Goal: Contribute content: Contribute content

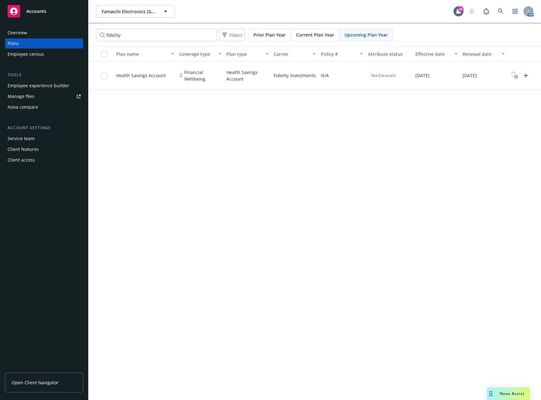
drag, startPoint x: 0, startPoint y: 0, endPoint x: 36, endPoint y: 92, distance: 99.1
click at [36, 92] on link "Manage files" at bounding box center [44, 96] width 78 height 10
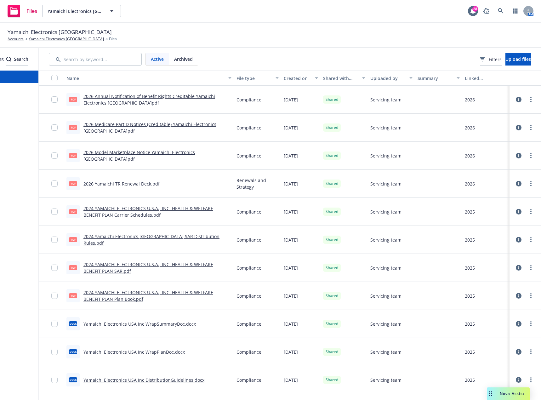
scroll to position [0, 39]
click at [531, 60] on span "Upload files" at bounding box center [518, 59] width 26 height 6
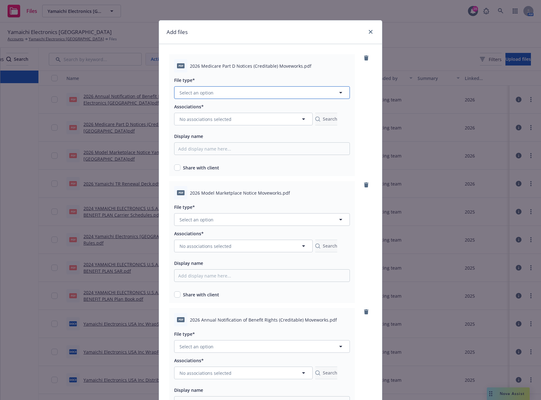
click at [248, 91] on button "Select an option" at bounding box center [262, 92] width 176 height 13
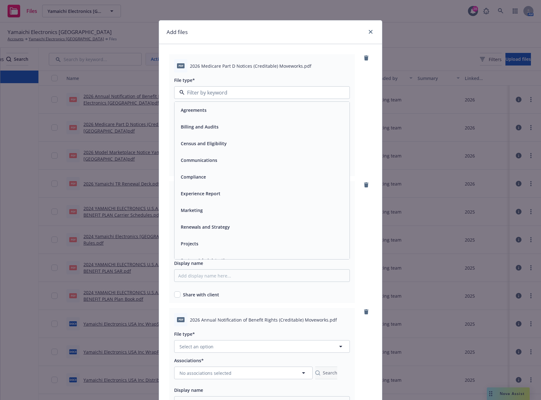
click at [211, 171] on div "Compliance" at bounding box center [261, 176] width 175 height 17
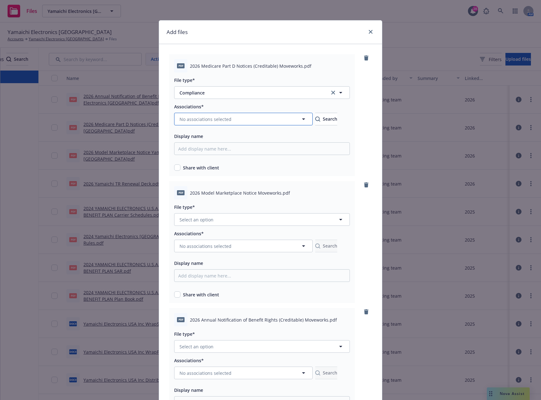
click at [210, 117] on span "No associations selected" at bounding box center [206, 119] width 52 height 7
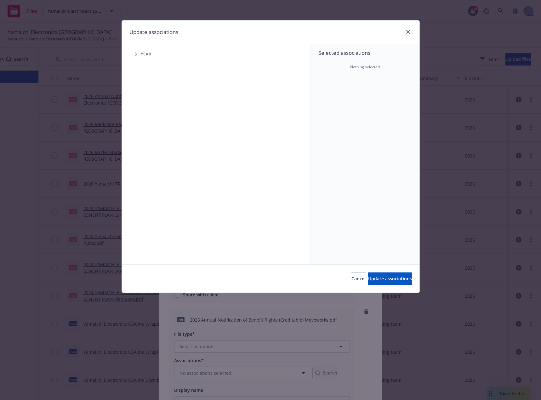
click at [137, 53] on span "Tree Example" at bounding box center [136, 54] width 10 height 10
click at [155, 157] on input "Tree Example" at bounding box center [152, 155] width 6 height 6
checkbox input "true"
click at [385, 279] on span "Update associations" at bounding box center [390, 279] width 44 height 6
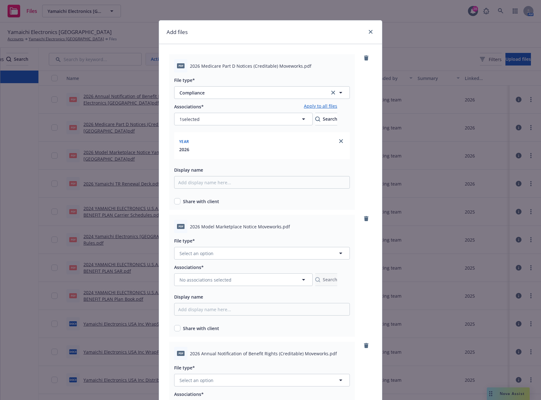
click at [337, 107] on link "Apply to all files" at bounding box center [320, 107] width 33 height 8
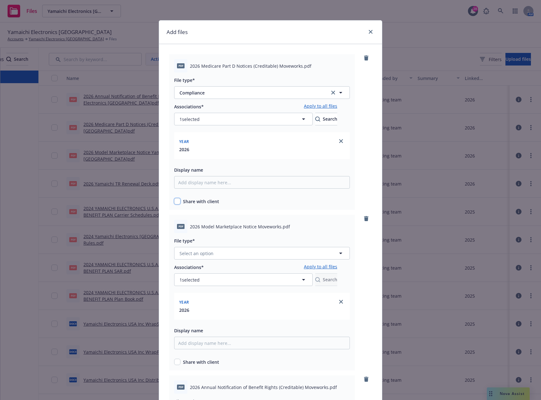
click at [174, 202] on input "checkbox" at bounding box center [177, 201] width 6 height 6
checkbox input "true"
click at [227, 254] on button "Select an option" at bounding box center [262, 253] width 176 height 13
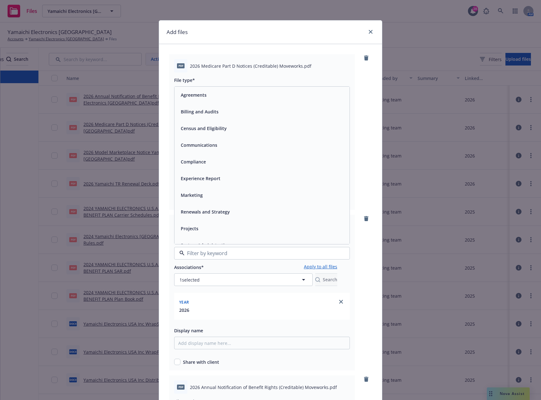
click at [204, 162] on div "Compliance" at bounding box center [192, 161] width 29 height 9
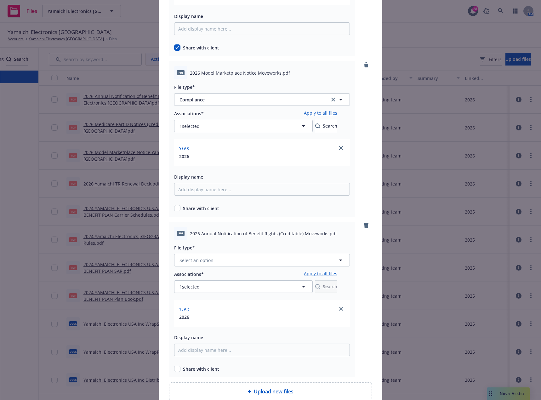
scroll to position [157, 0]
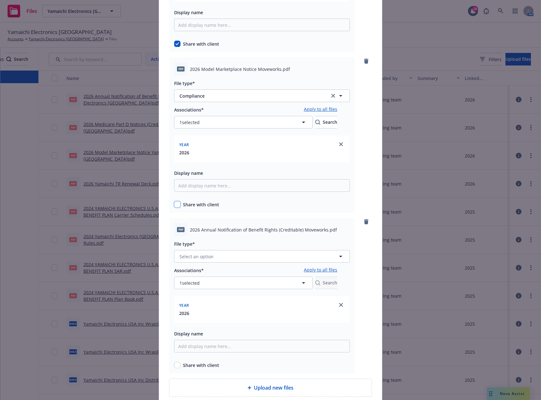
click at [174, 204] on input "checkbox" at bounding box center [177, 204] width 6 height 6
checkbox input "true"
click at [212, 258] on button "Select an option" at bounding box center [262, 256] width 176 height 13
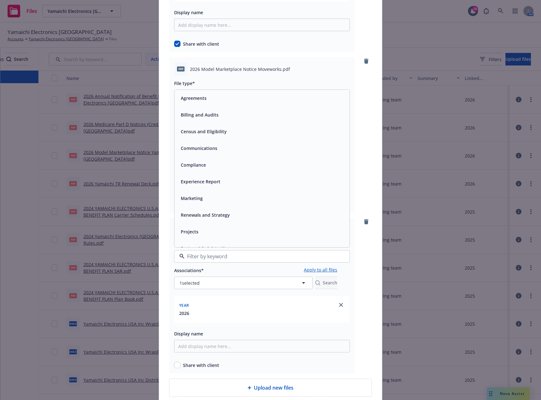
click at [203, 169] on div "Compliance" at bounding box center [192, 164] width 29 height 9
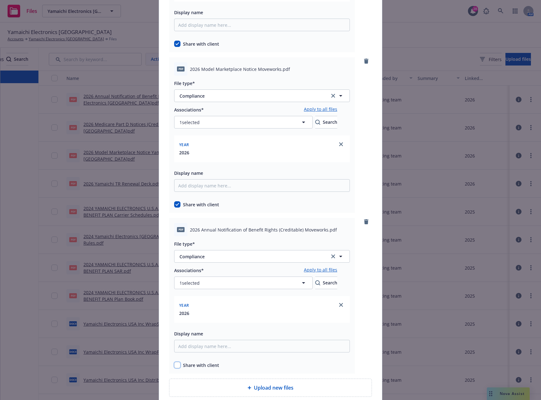
click at [175, 363] on input "checkbox" at bounding box center [177, 365] width 6 height 6
checkbox input "true"
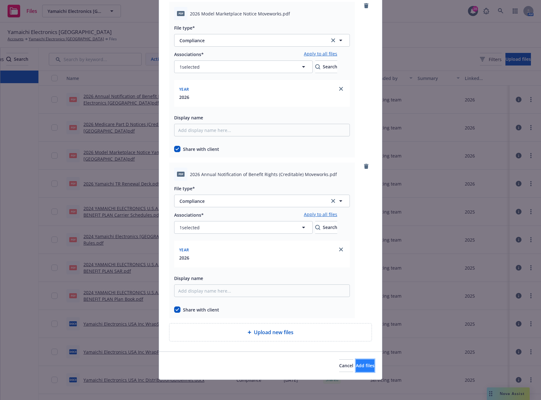
click at [356, 365] on span "Add files" at bounding box center [365, 365] width 19 height 6
